Goal: Obtain resource: Obtain resource

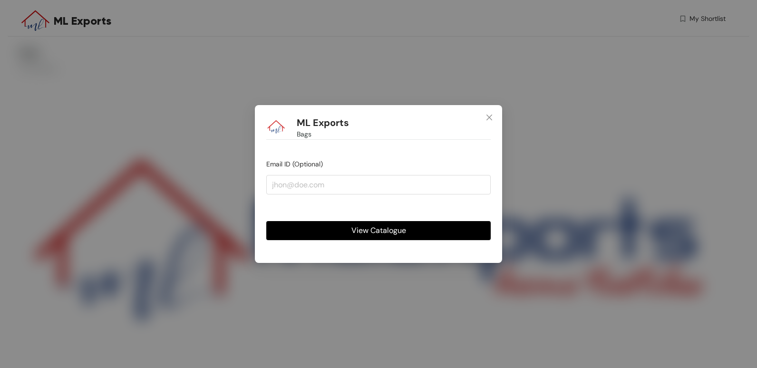
click at [419, 233] on button "View Catalogue" at bounding box center [378, 230] width 224 height 19
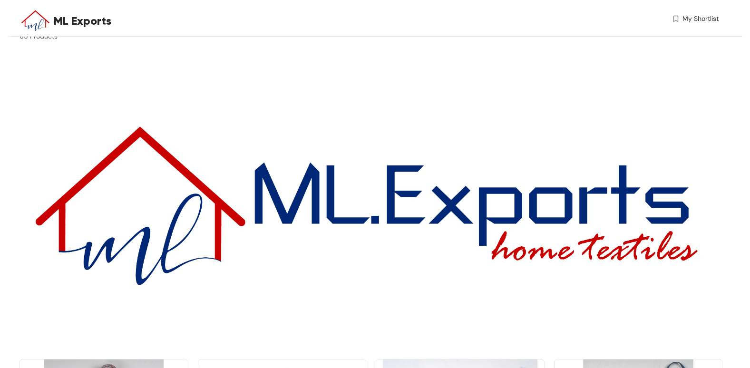
scroll to position [10, 0]
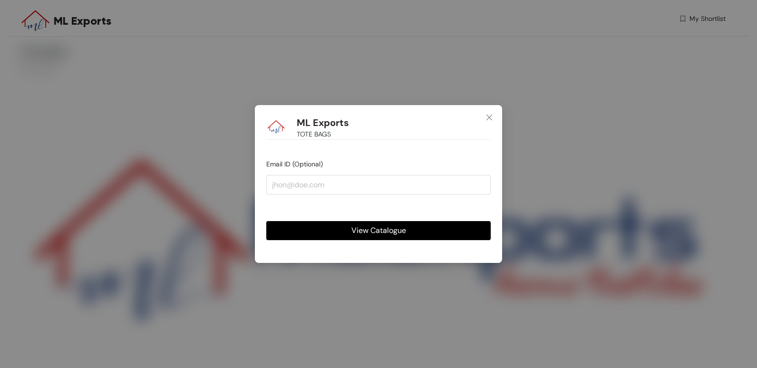
click at [386, 236] on span "View Catalogue" at bounding box center [378, 230] width 55 height 12
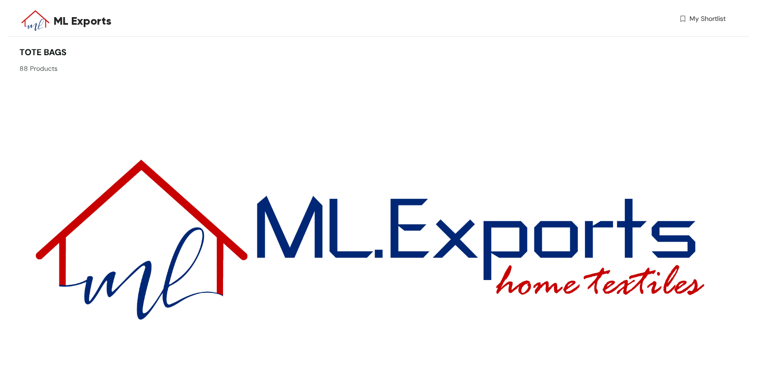
click at [400, 232] on div "ML Exports TOTE BAGS Email ID (Optional) View Catalogue" at bounding box center [378, 184] width 757 height 368
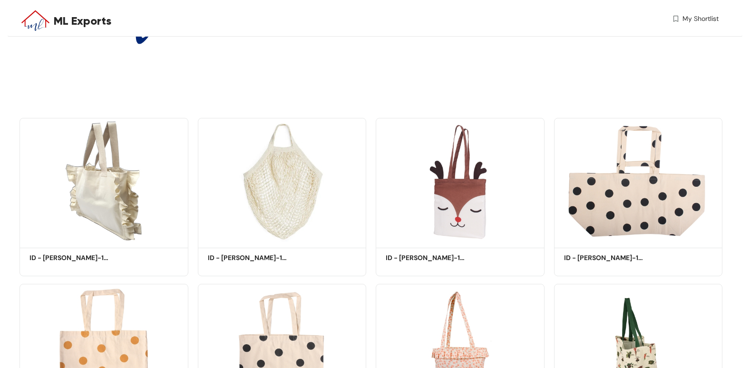
scroll to position [68, 0]
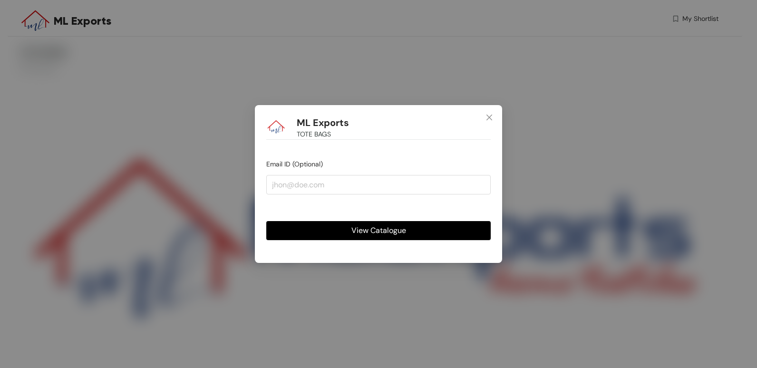
click at [428, 224] on button "View Catalogue" at bounding box center [378, 230] width 224 height 19
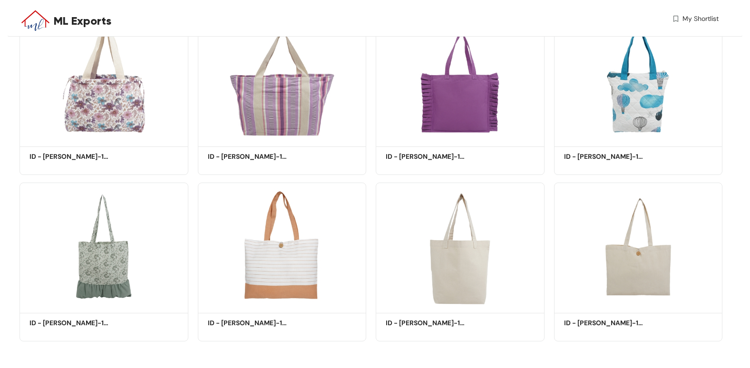
scroll to position [3702, 0]
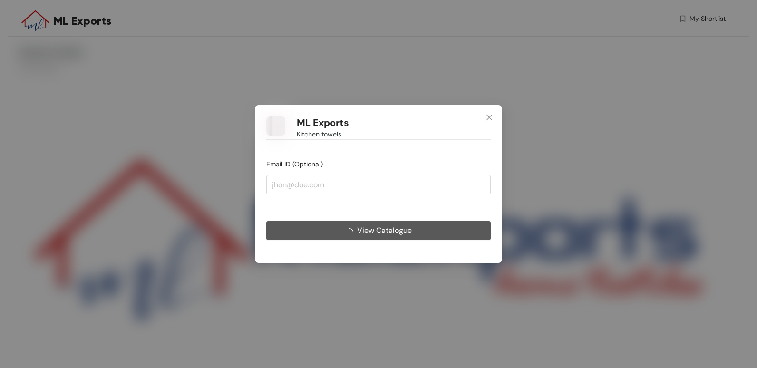
click at [408, 230] on span "View Catalogue" at bounding box center [384, 230] width 55 height 12
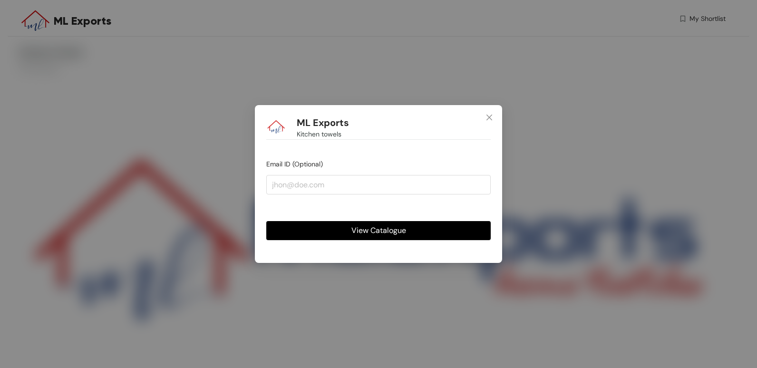
click at [395, 232] on span "View Catalogue" at bounding box center [378, 230] width 55 height 12
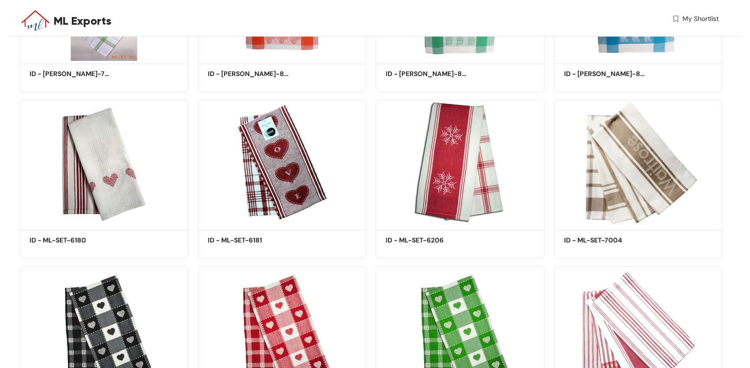
scroll to position [462, 0]
